Goal: Transaction & Acquisition: Book appointment/travel/reservation

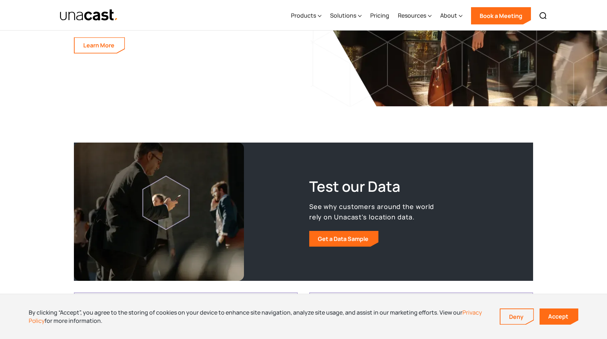
scroll to position [1220, 0]
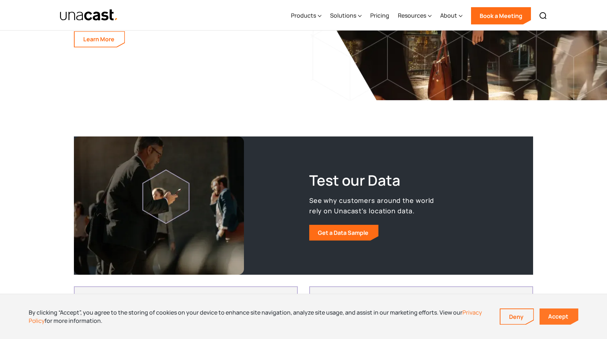
click at [552, 316] on link "Accept" at bounding box center [559, 316] width 39 height 16
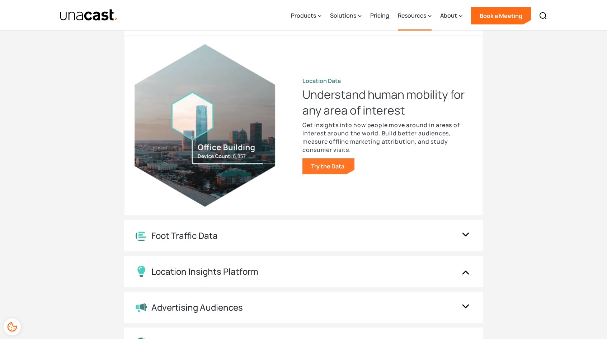
scroll to position [466, 0]
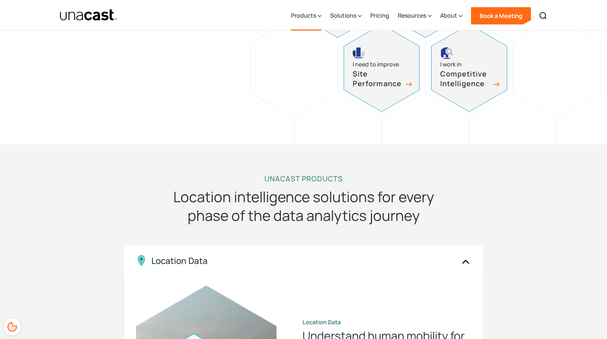
click at [303, 18] on div "Products" at bounding box center [303, 15] width 25 height 9
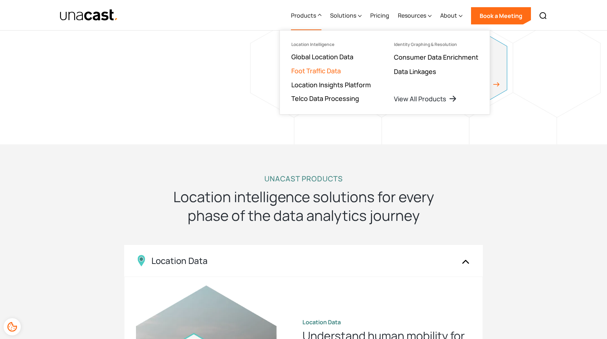
click at [328, 69] on link "Foot Traffic Data" at bounding box center [316, 70] width 50 height 9
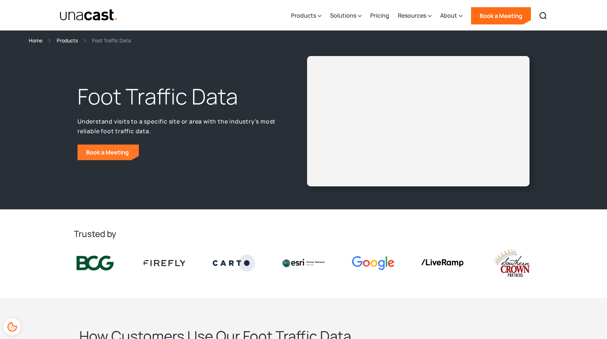
click at [116, 154] on link "Book a Meeting" at bounding box center [107, 152] width 61 height 16
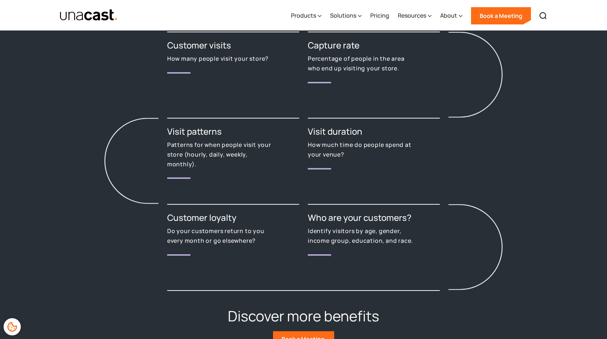
scroll to position [877, 0]
